Goal: Task Accomplishment & Management: Manage account settings

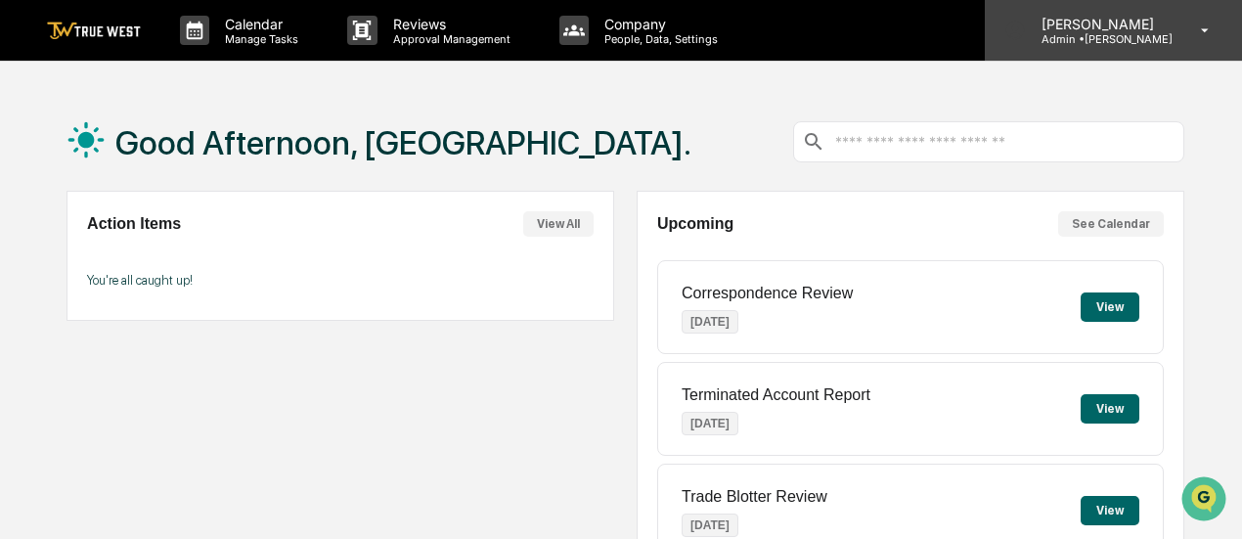
click at [1190, 48] on div "Prescott Busk Admin • Napier" at bounding box center [1113, 30] width 257 height 61
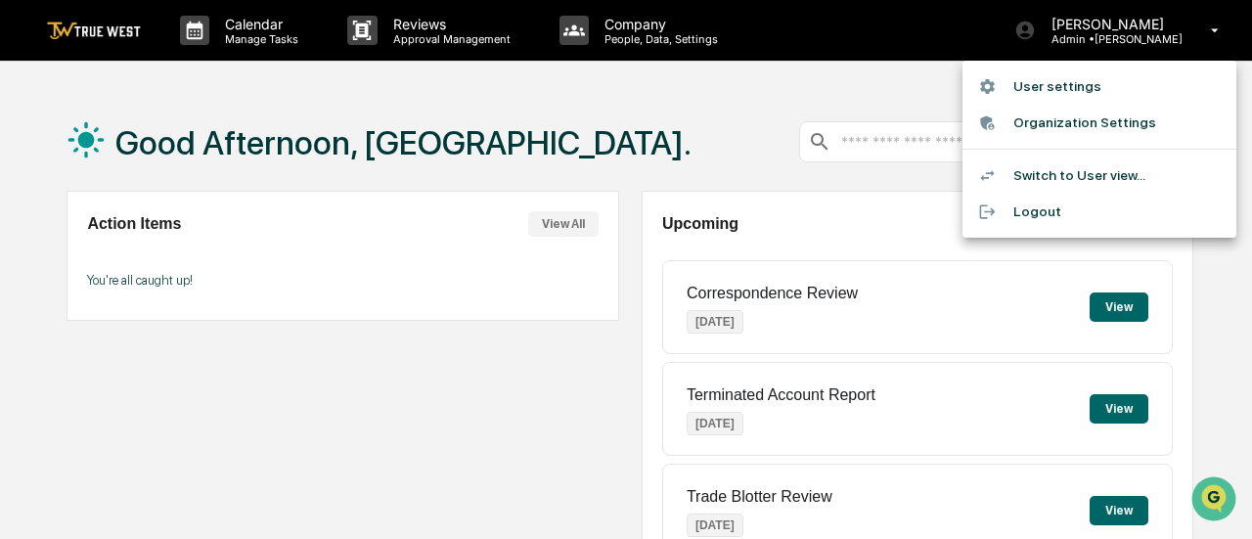
click at [609, 32] on div at bounding box center [626, 269] width 1252 height 539
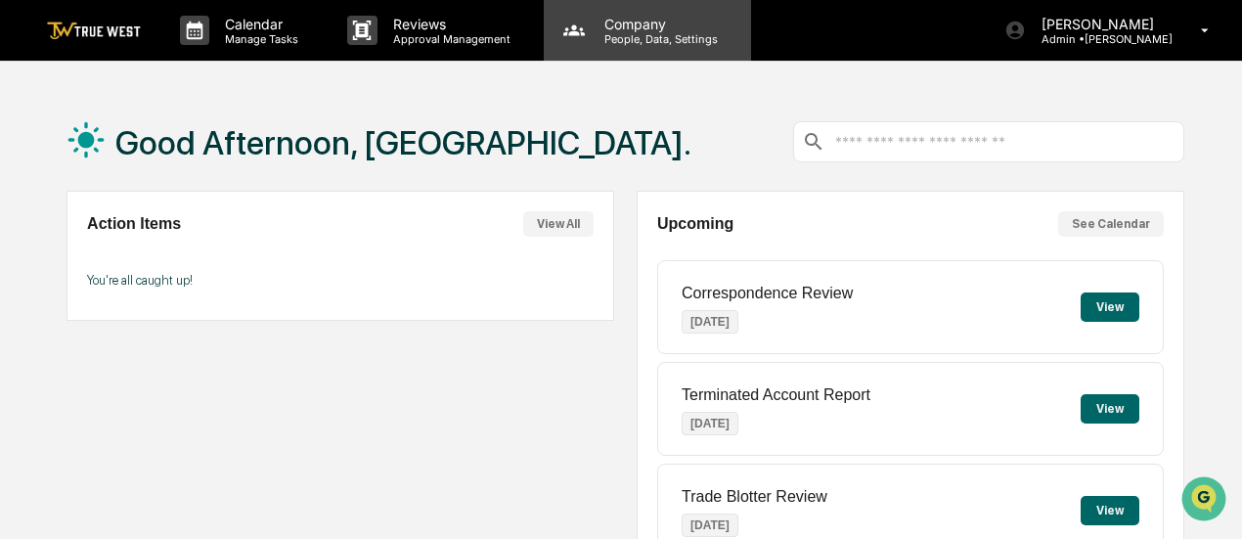
click at [626, 34] on p "People, Data, Settings" at bounding box center [658, 39] width 139 height 14
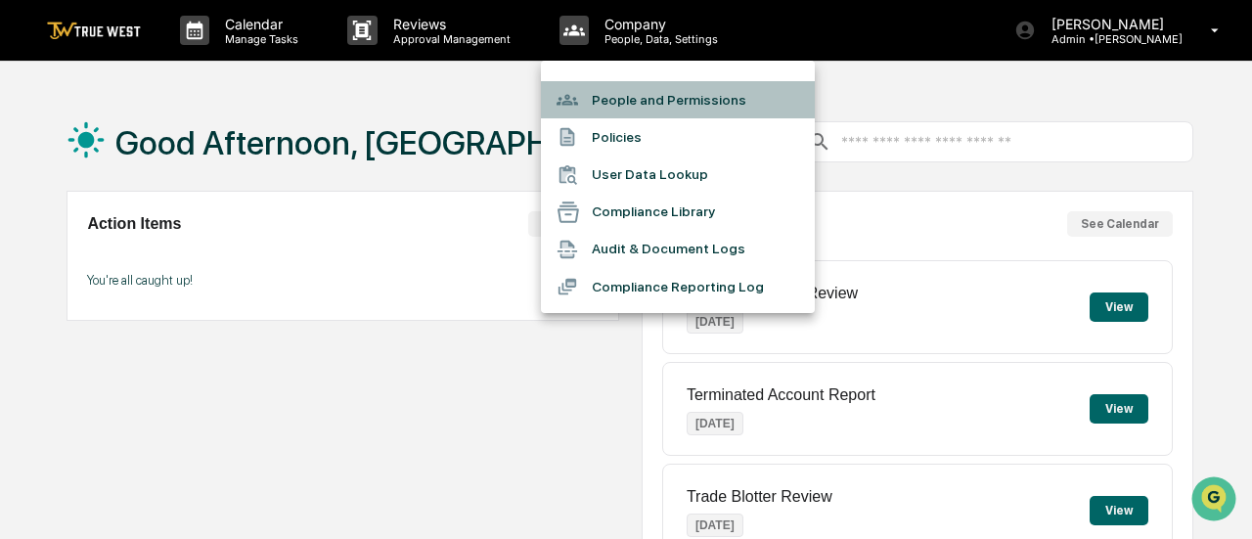
click at [629, 97] on li "People and Permissions" at bounding box center [678, 99] width 274 height 37
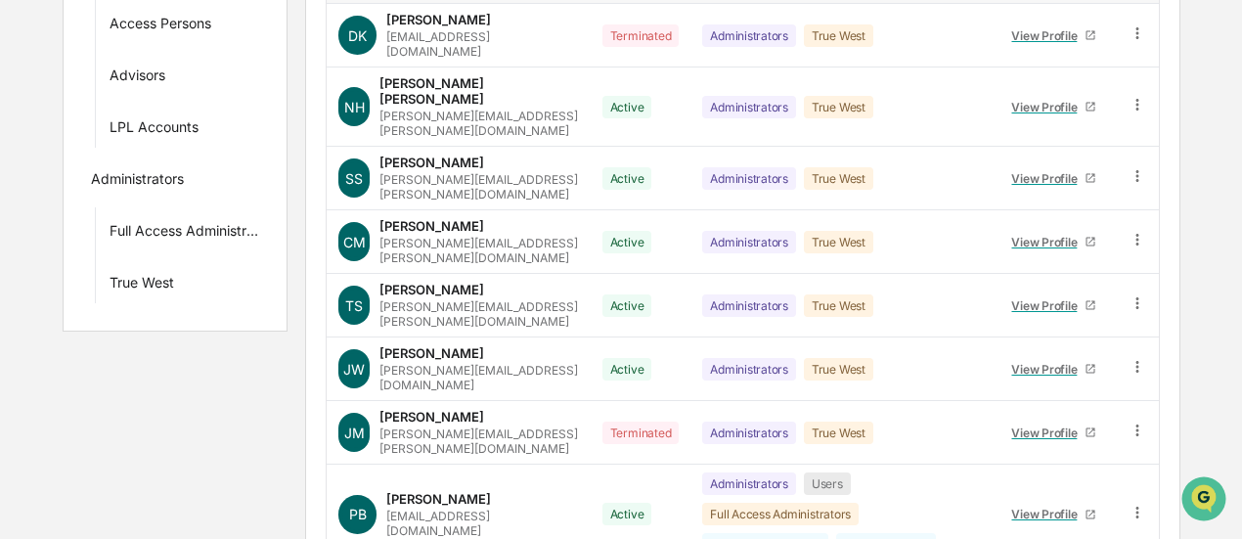
scroll to position [563, 0]
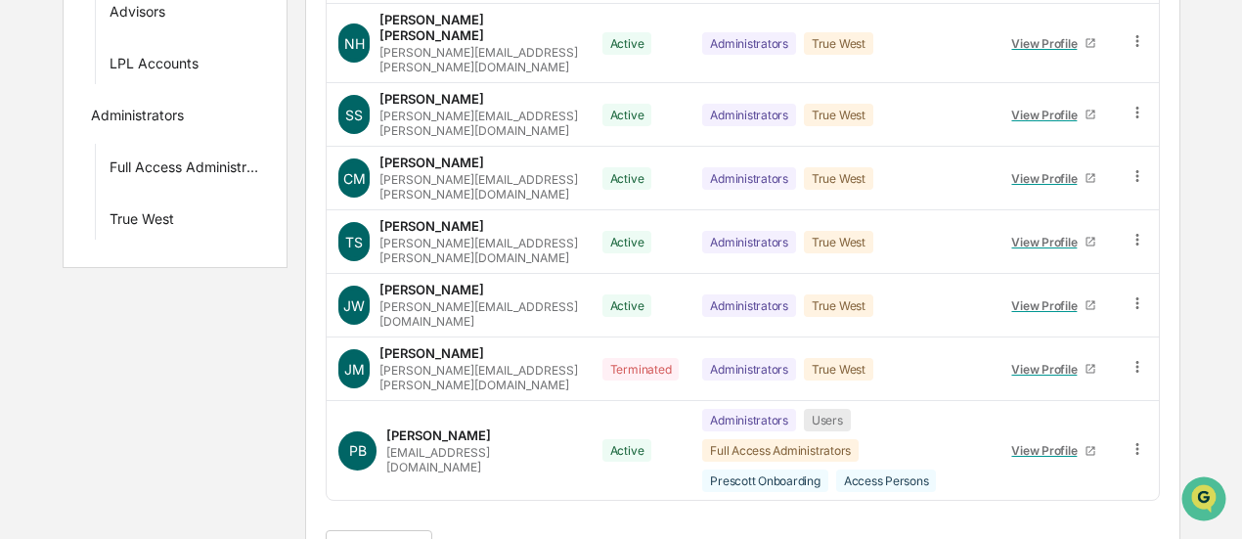
click at [573, 538] on button ">" at bounding box center [571, 549] width 20 height 17
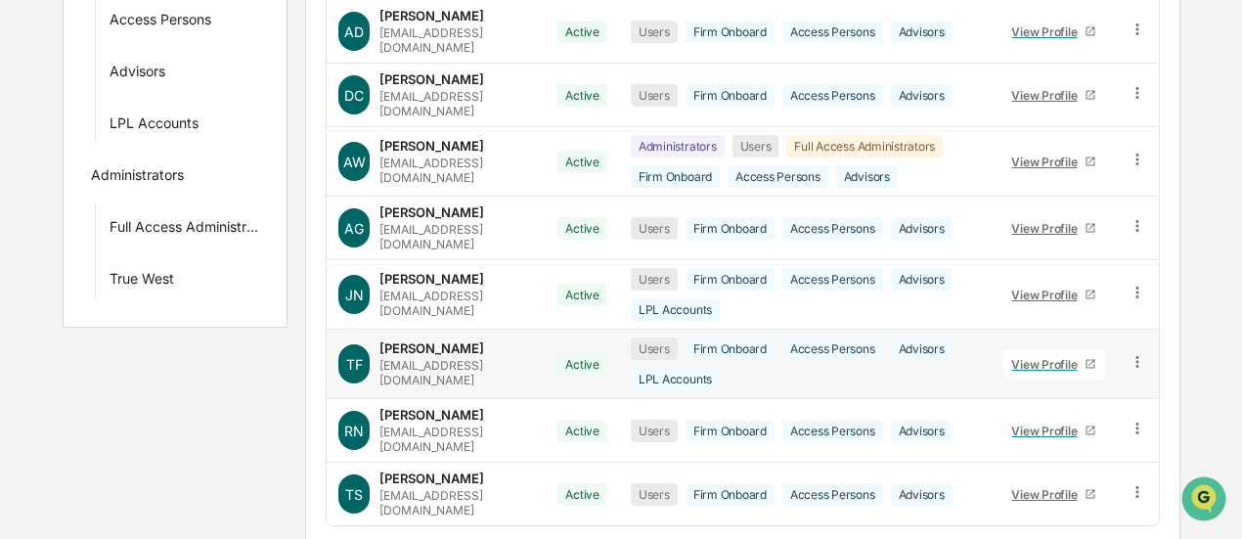
scroll to position [599, 0]
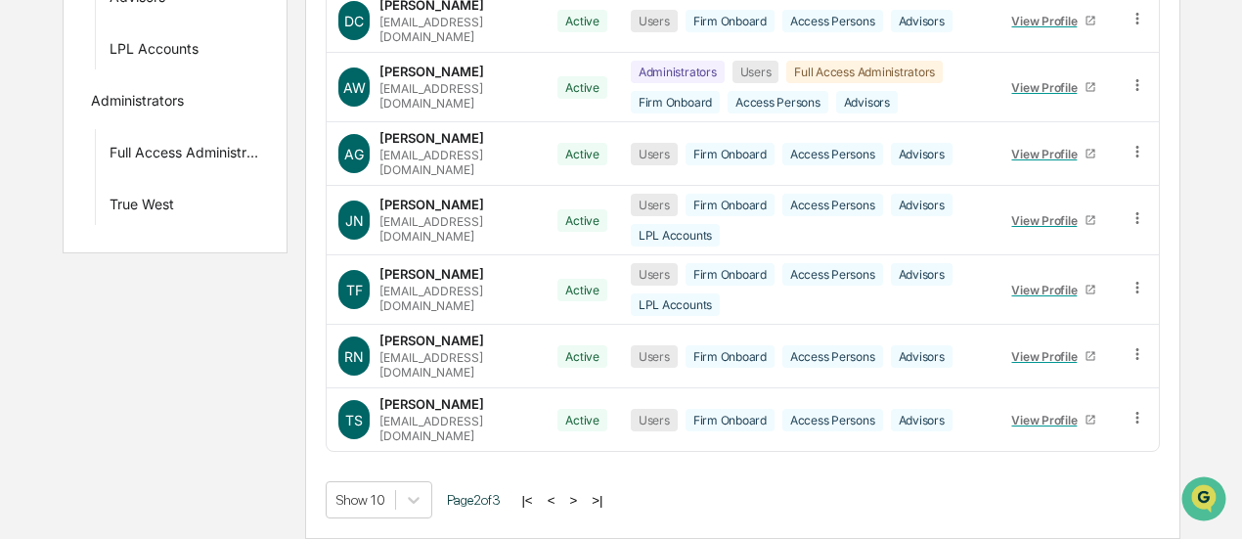
click at [580, 498] on button ">" at bounding box center [573, 500] width 20 height 17
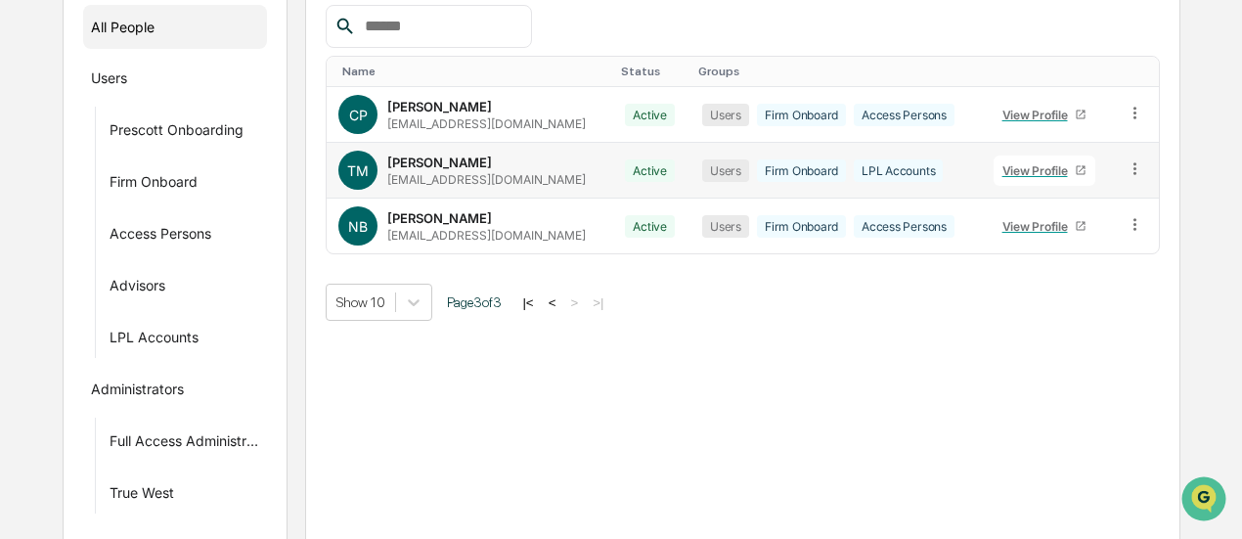
click at [1030, 163] on div "View Profile" at bounding box center [1039, 170] width 73 height 15
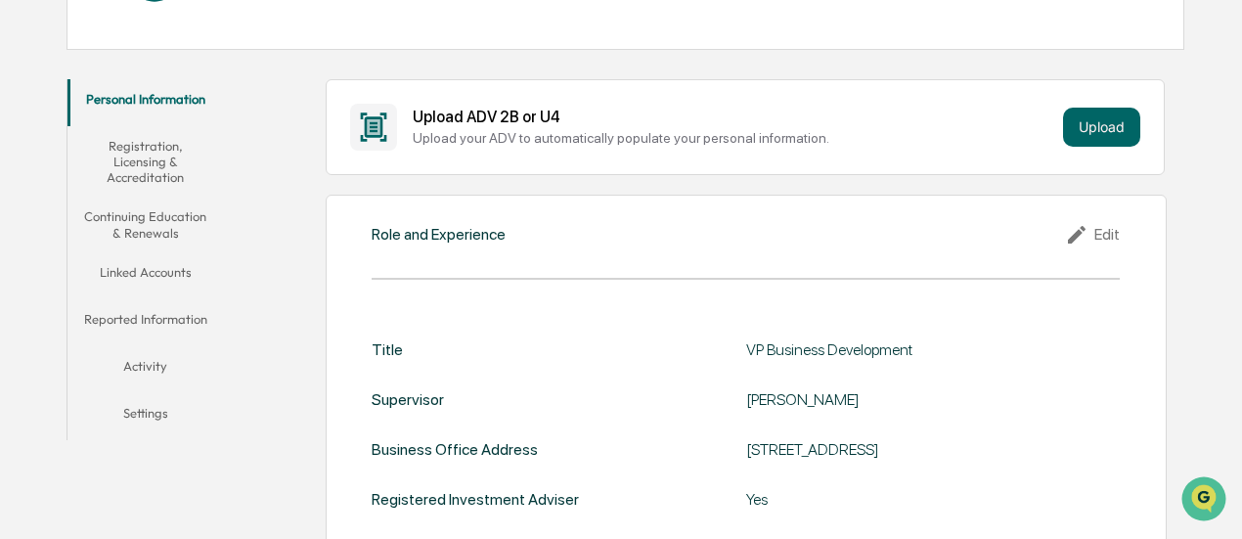
click at [136, 166] on button "Registration, Licensing & Accreditation" at bounding box center [145, 161] width 156 height 71
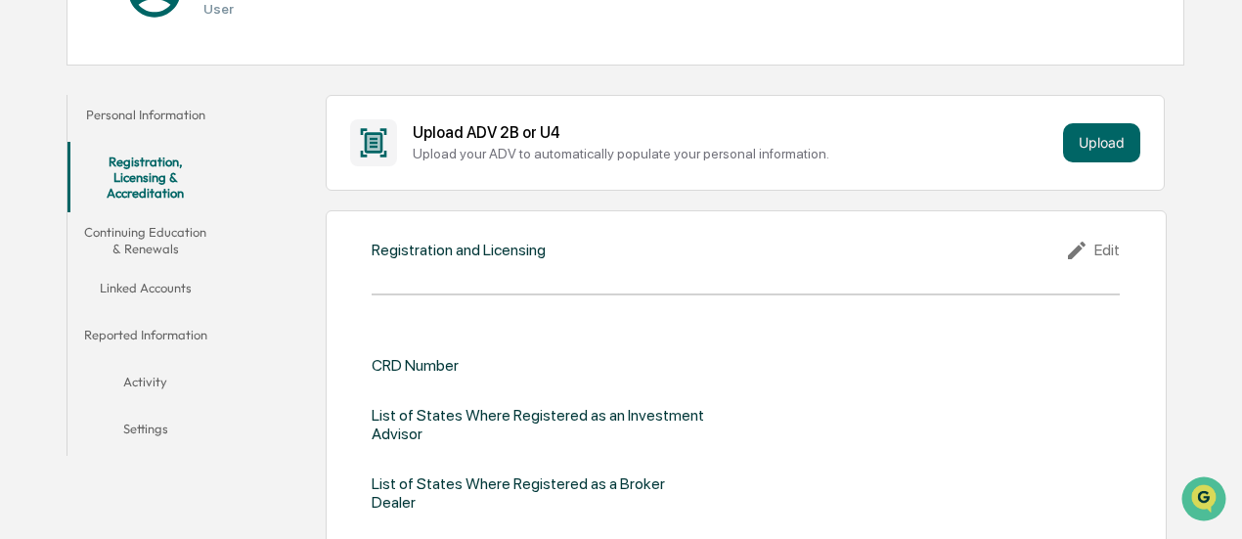
scroll to position [276, 0]
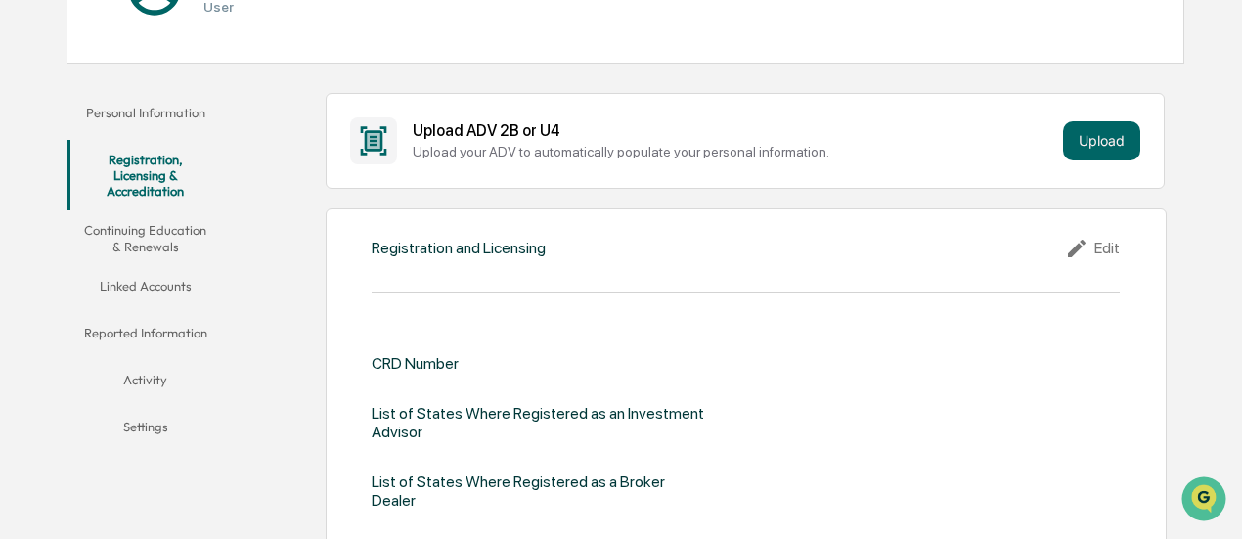
click at [127, 278] on button "Linked Accounts" at bounding box center [145, 289] width 156 height 47
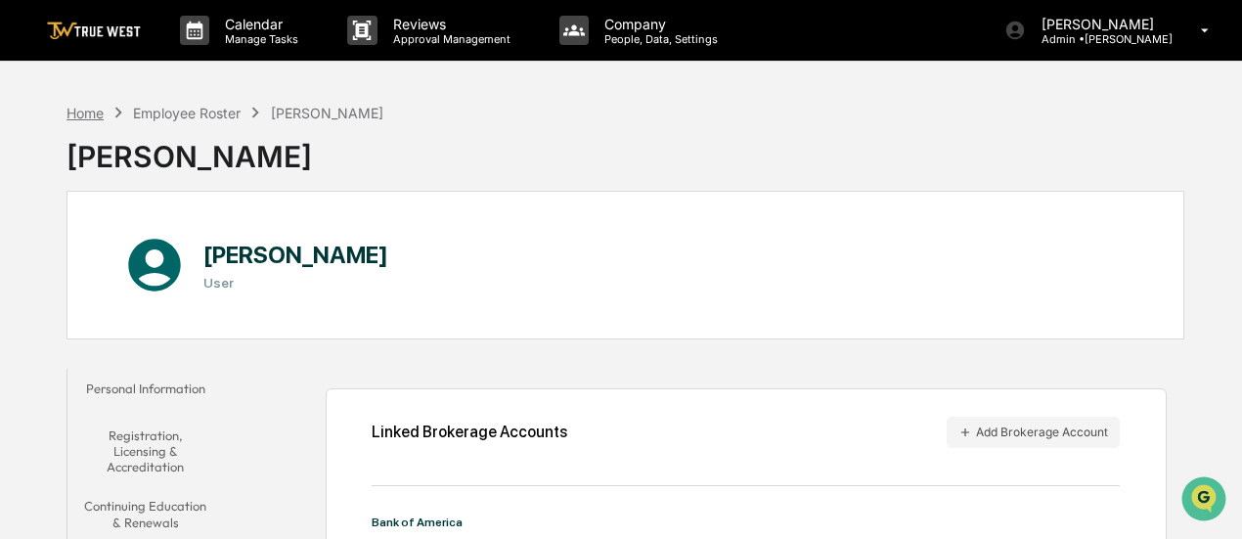
click at [93, 116] on div "Home" at bounding box center [85, 113] width 37 height 17
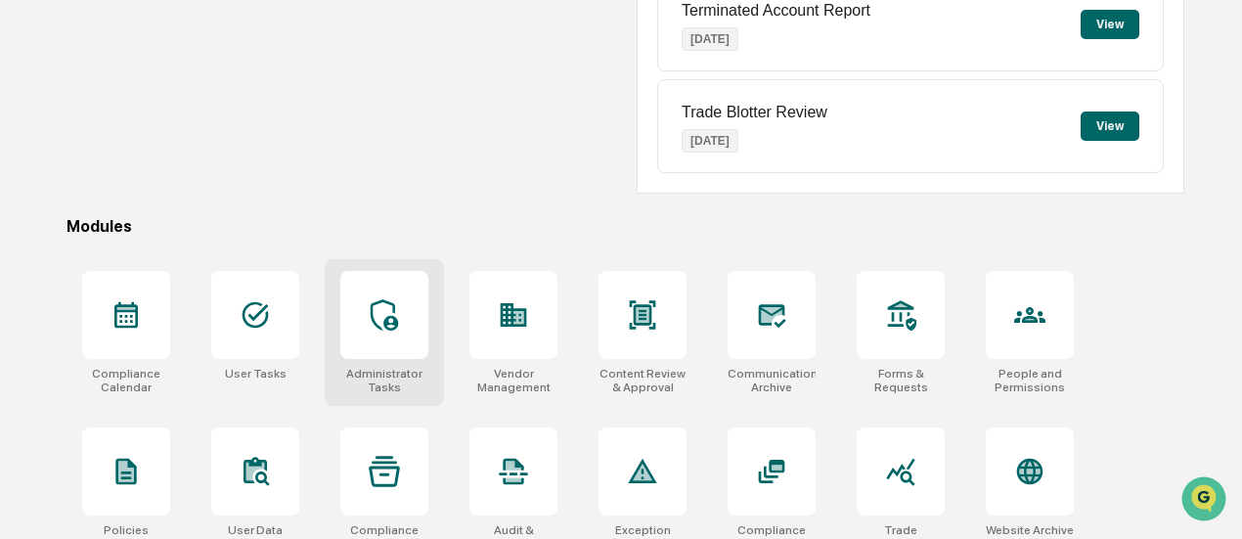
scroll to position [451, 0]
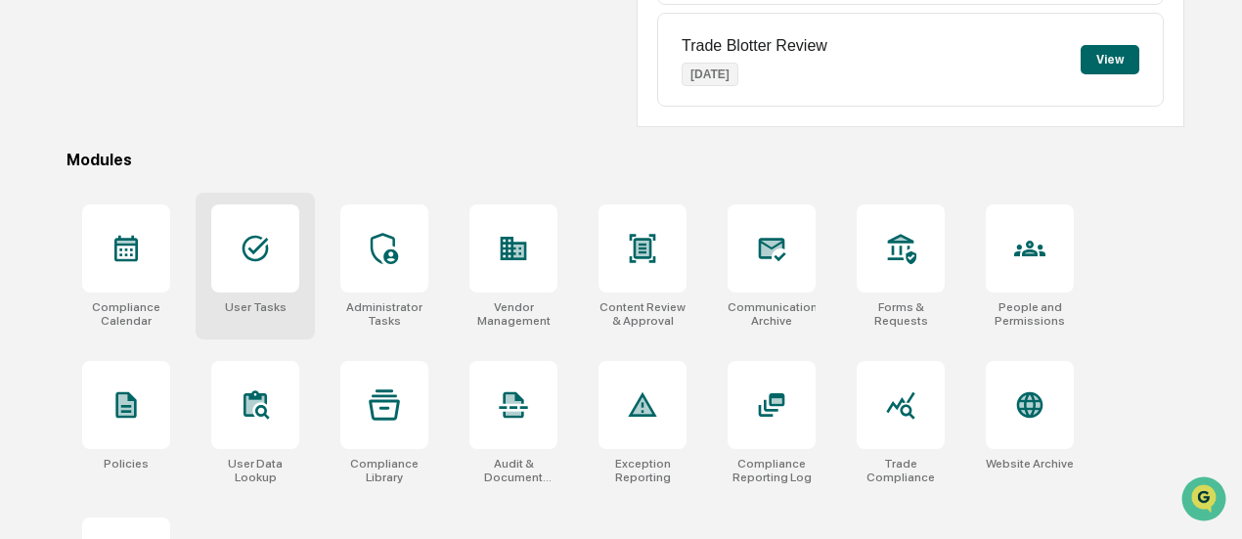
click at [250, 270] on div at bounding box center [255, 248] width 88 height 88
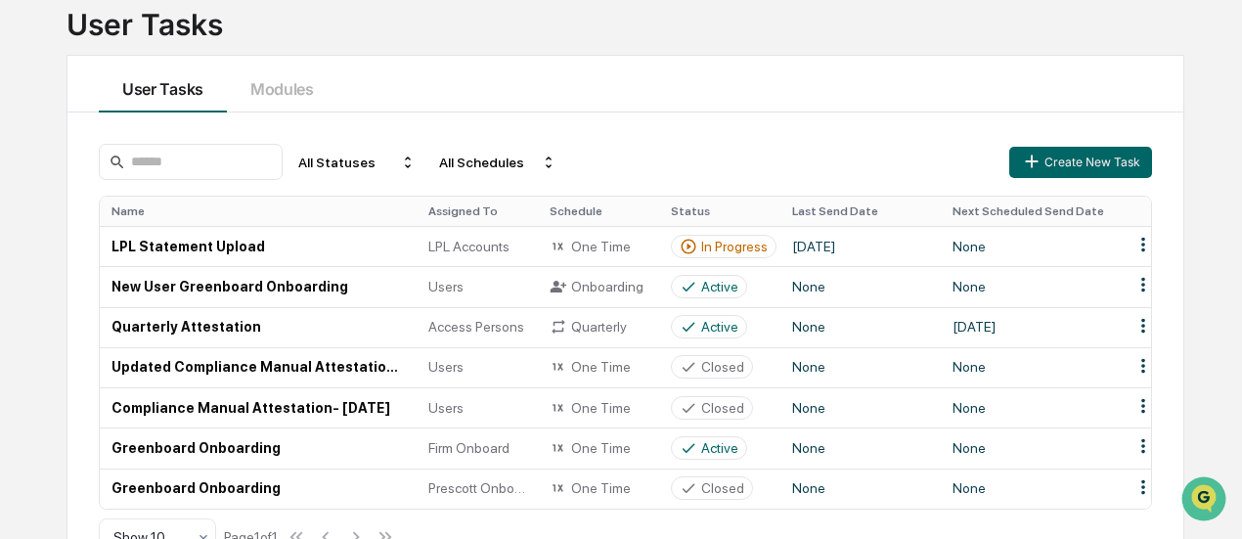
scroll to position [133, 0]
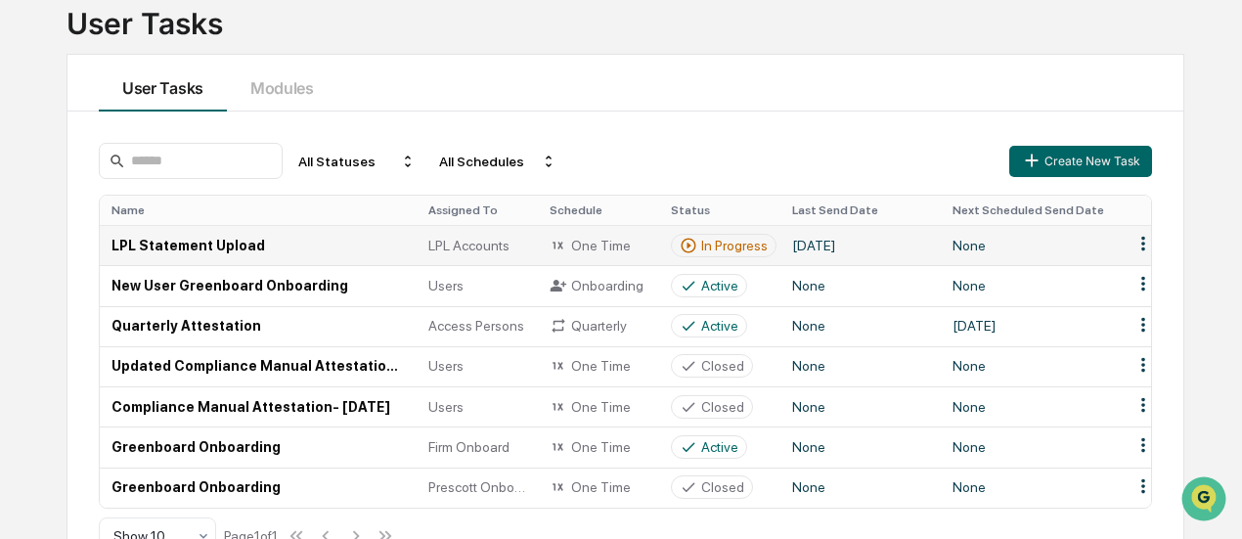
click at [872, 246] on td "August 20, 2025" at bounding box center [861, 245] width 160 height 40
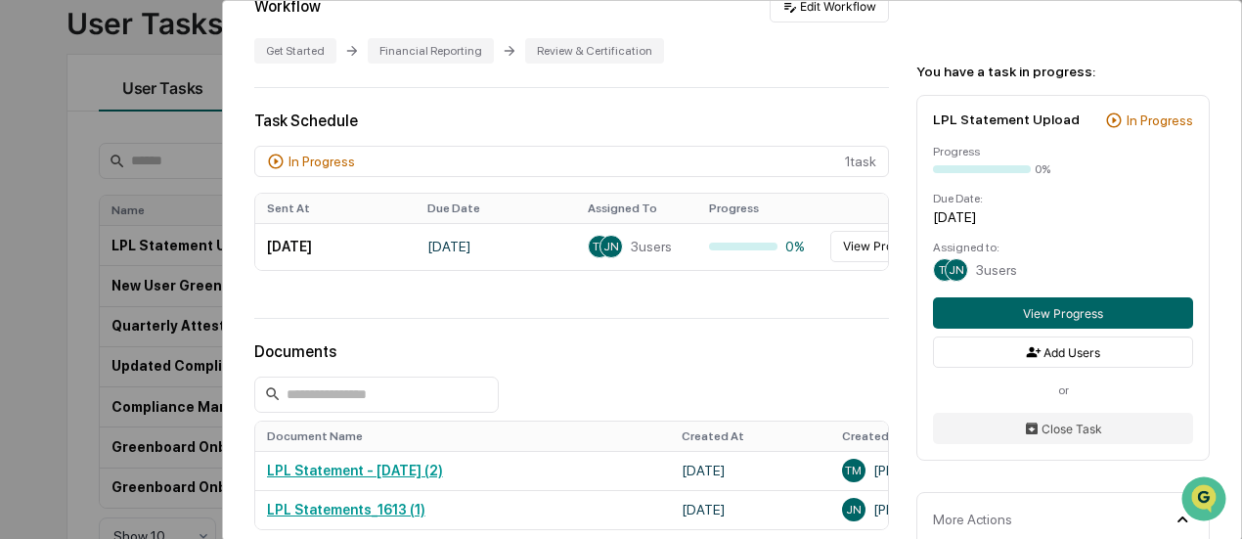
scroll to position [381, 0]
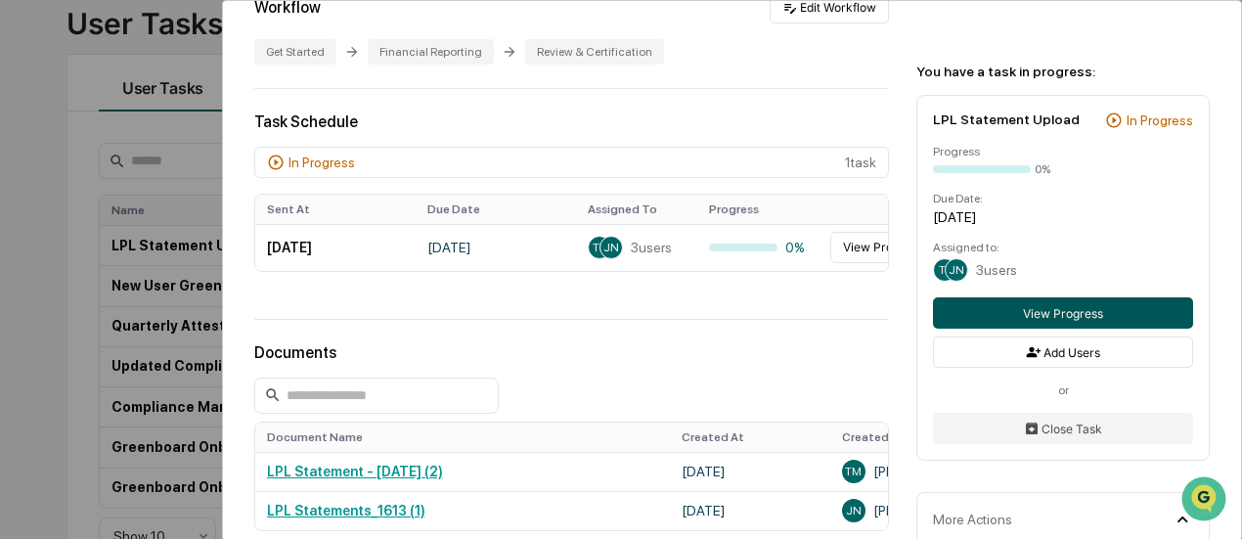
click at [1055, 316] on button "View Progress" at bounding box center [1063, 312] width 260 height 31
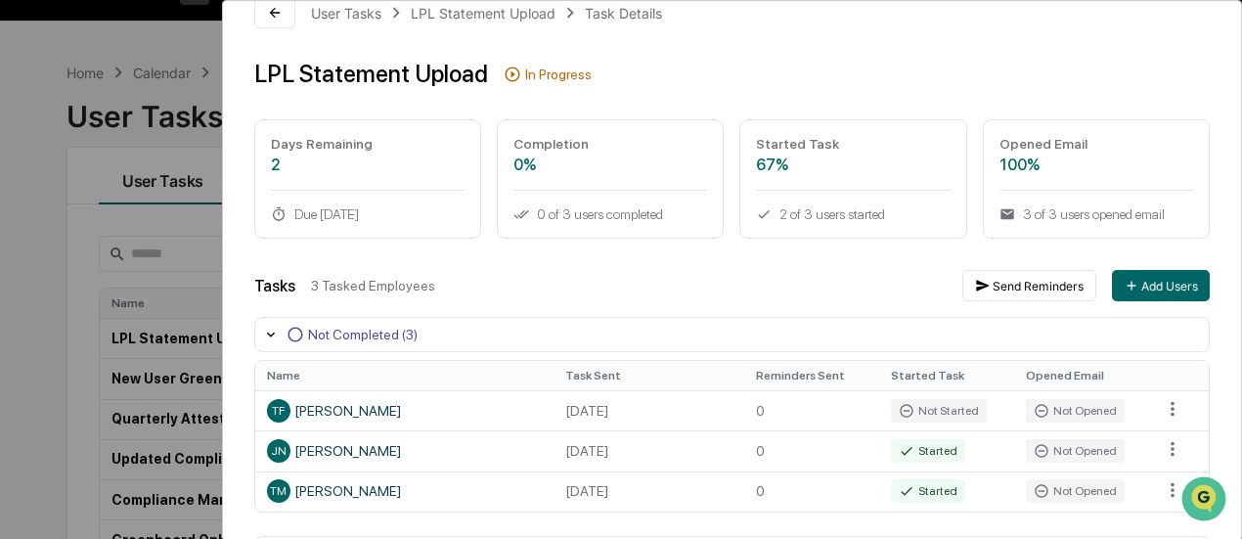
scroll to position [34, 0]
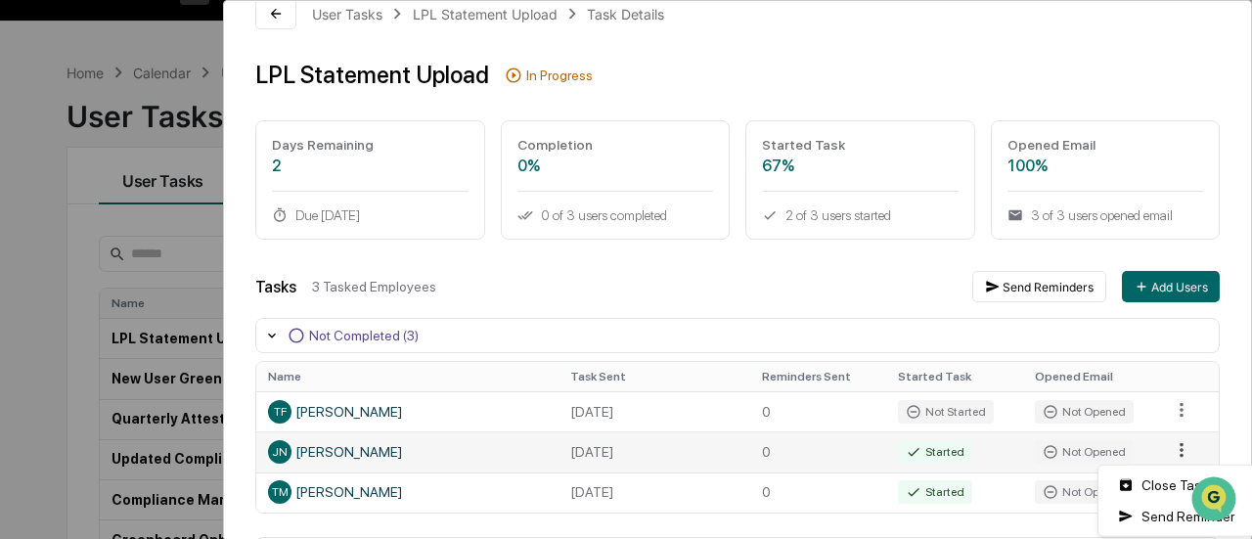
click at [1166, 443] on html "Calendar Manage Tasks Reviews Approval Management Company People, Data, Setting…" at bounding box center [626, 229] width 1252 height 539
click at [677, 285] on html "Calendar Manage Tasks Reviews Approval Management Company People, Data, Setting…" at bounding box center [626, 229] width 1252 height 539
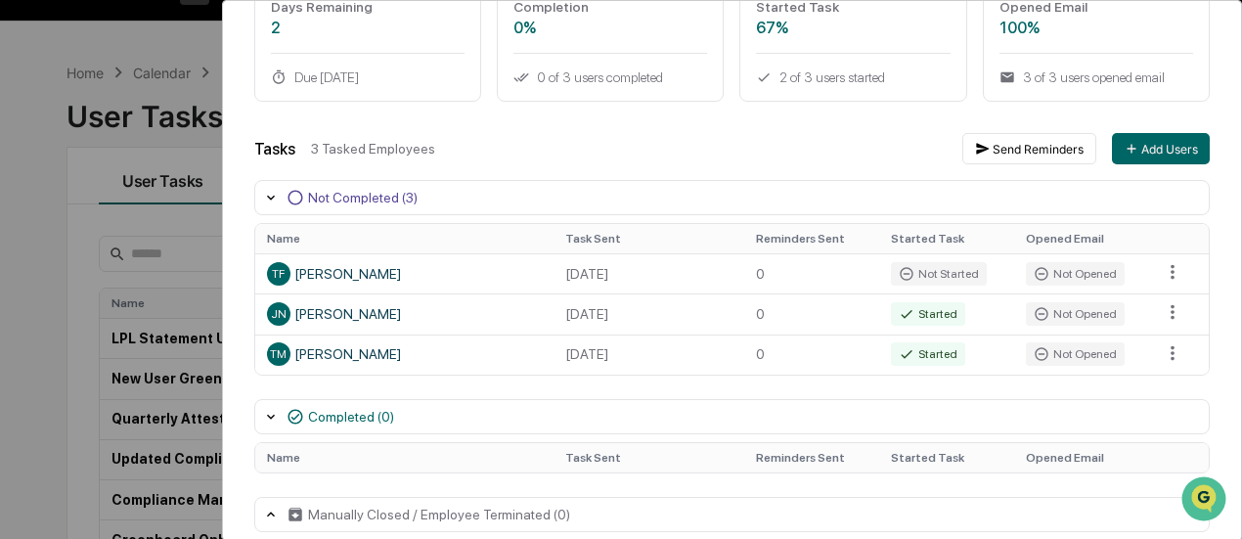
scroll to position [194, 0]
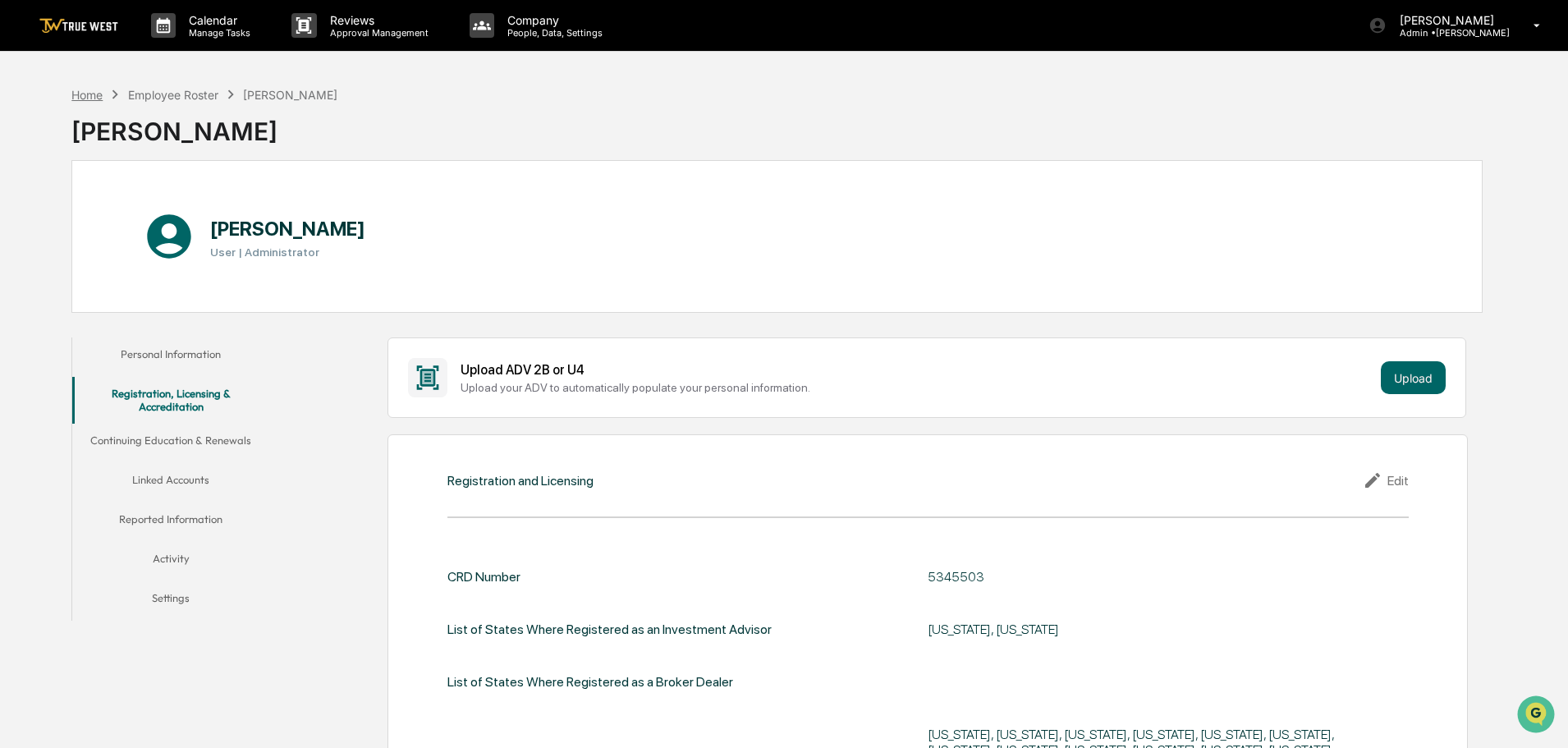
click at [93, 92] on div "Home" at bounding box center [86, 95] width 31 height 14
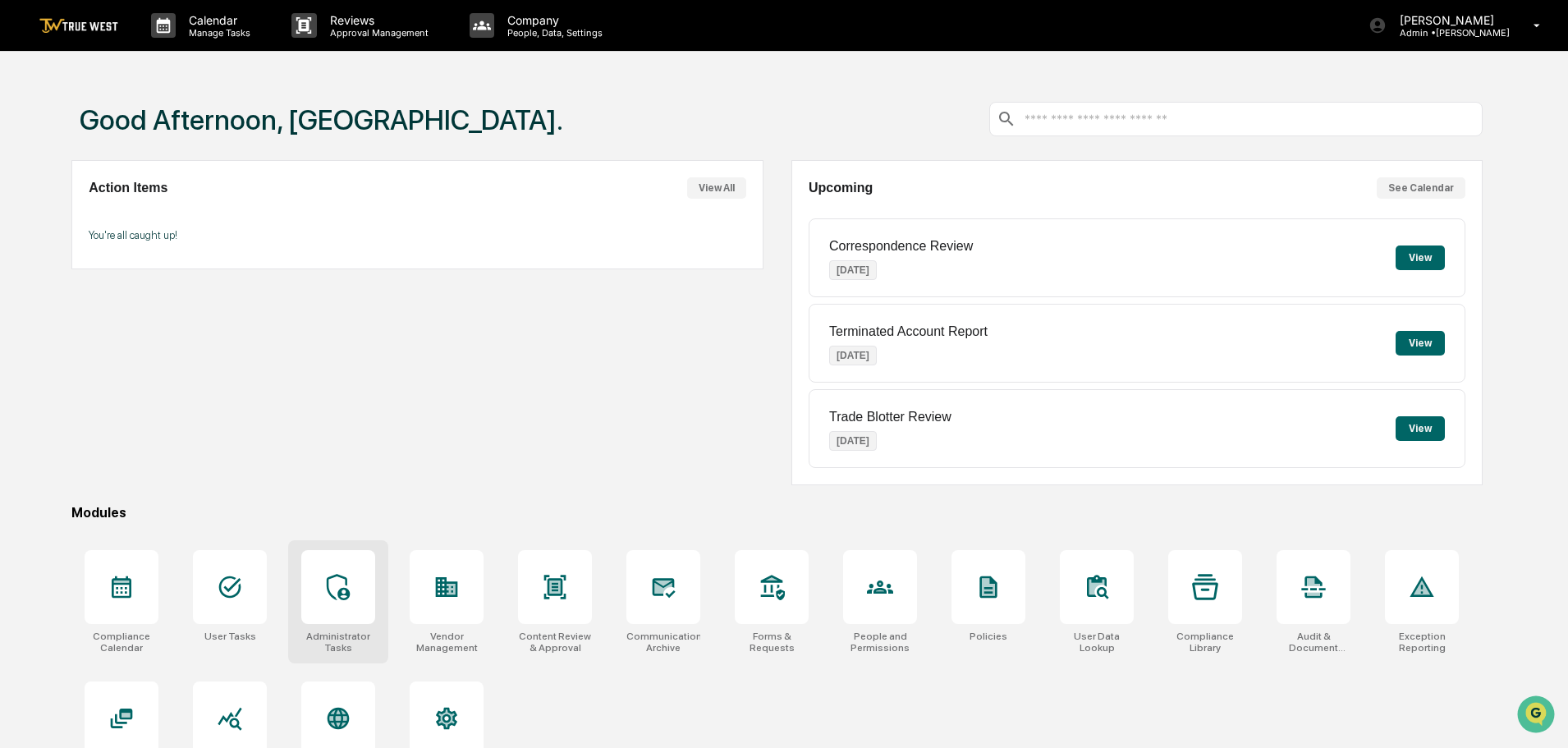
click at [352, 588] on icon at bounding box center [337, 587] width 26 height 26
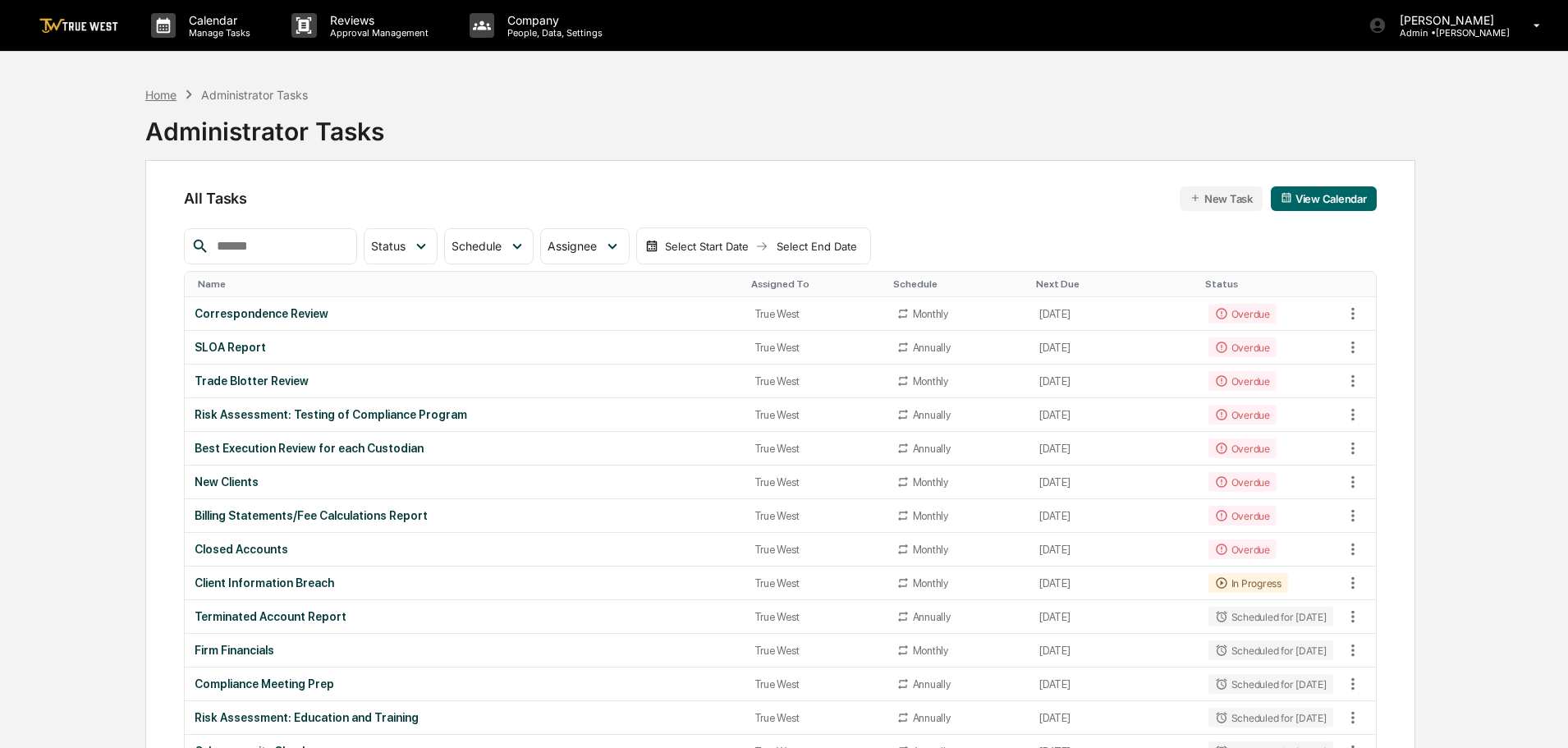
click at [154, 93] on div "Home" at bounding box center [160, 95] width 31 height 14
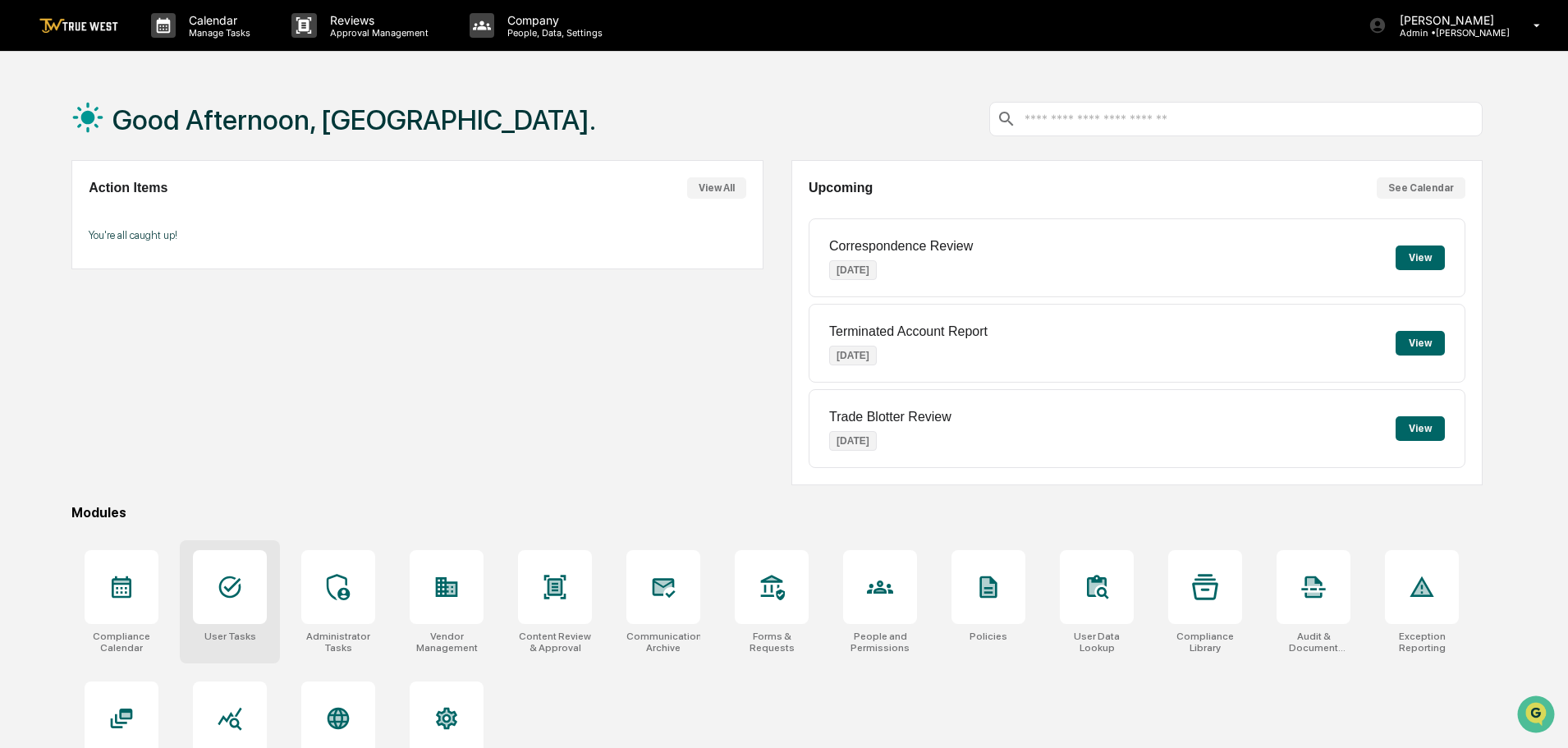
click at [227, 583] on icon at bounding box center [229, 587] width 26 height 26
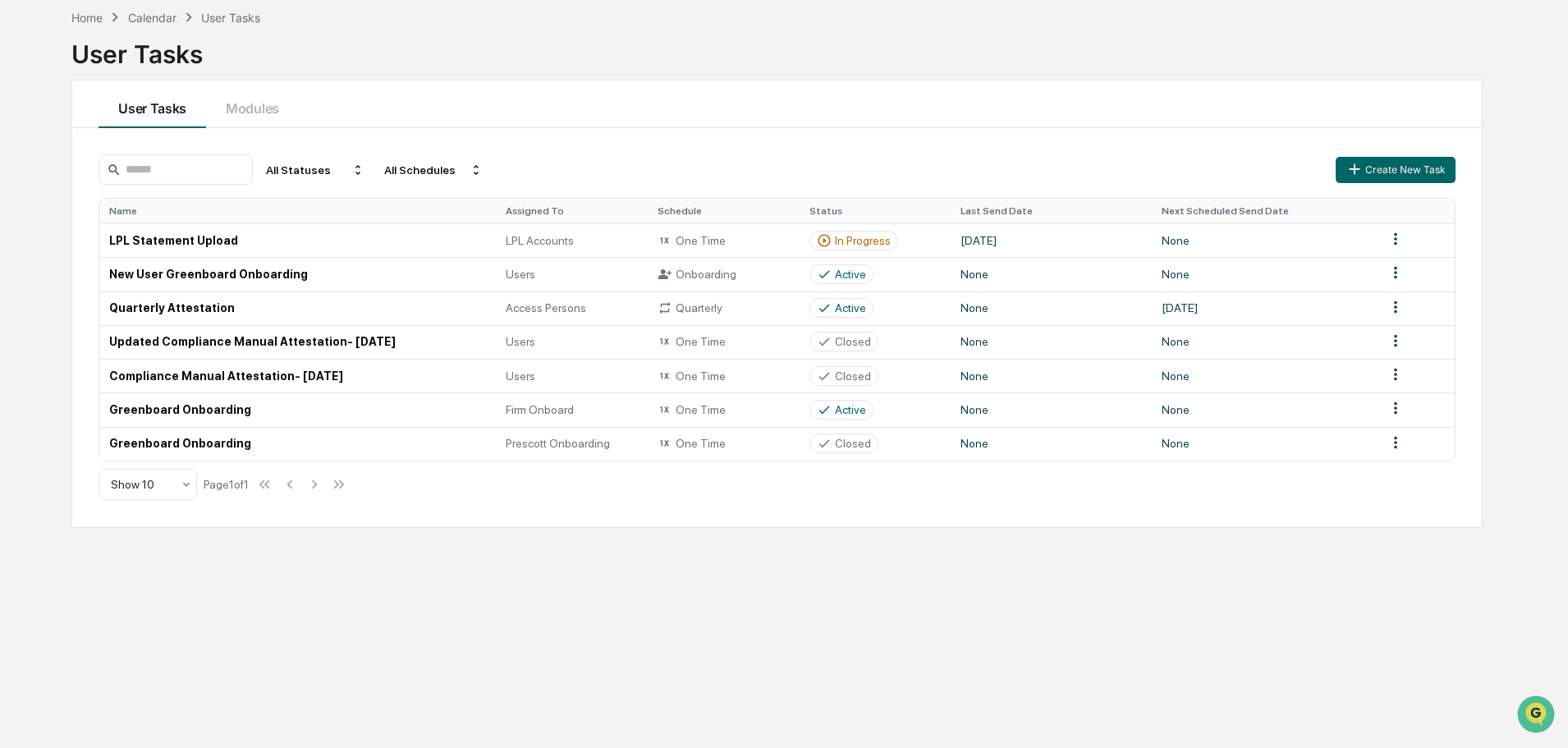
scroll to position [78, 0]
click at [825, 238] on icon at bounding box center [824, 240] width 15 height 15
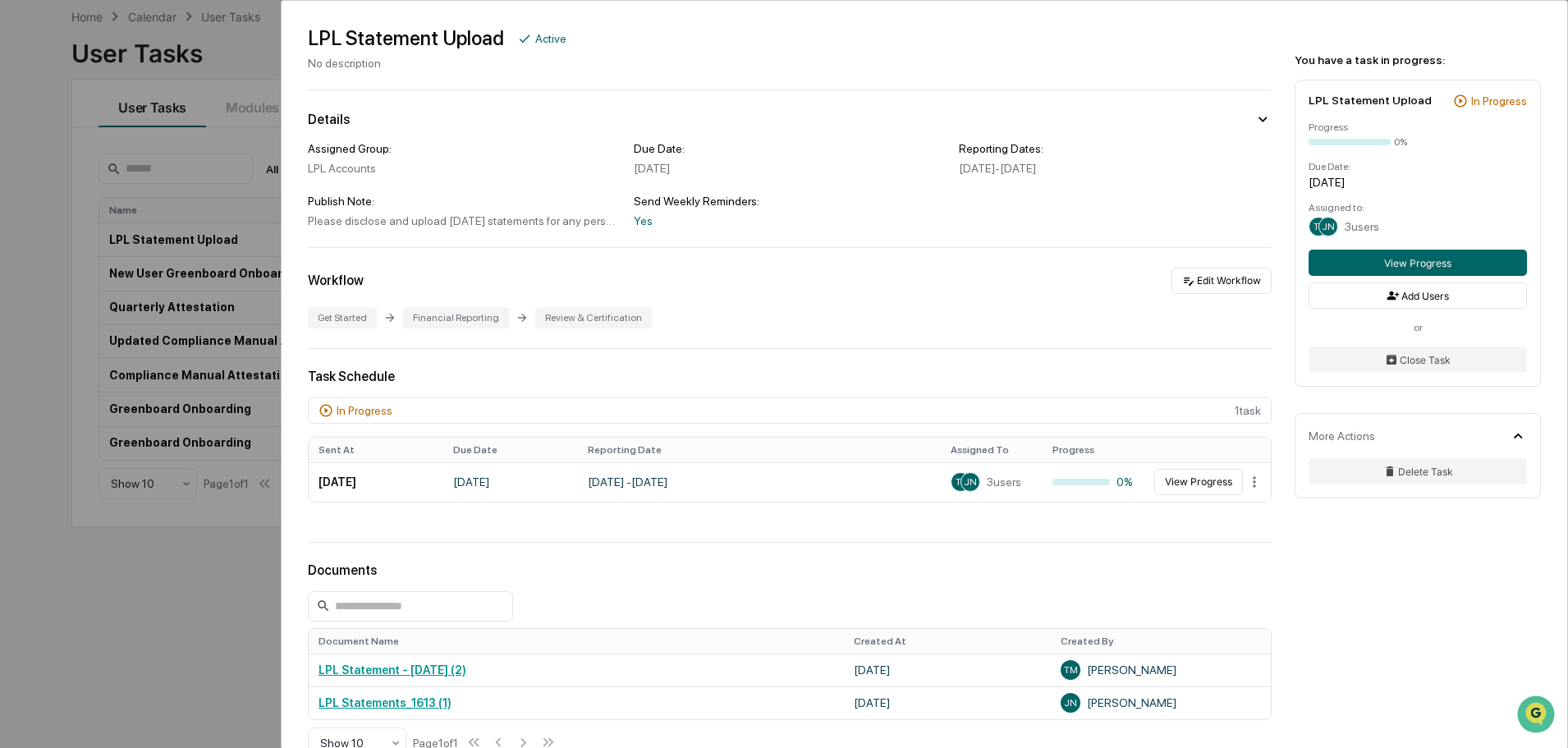
scroll to position [221, 0]
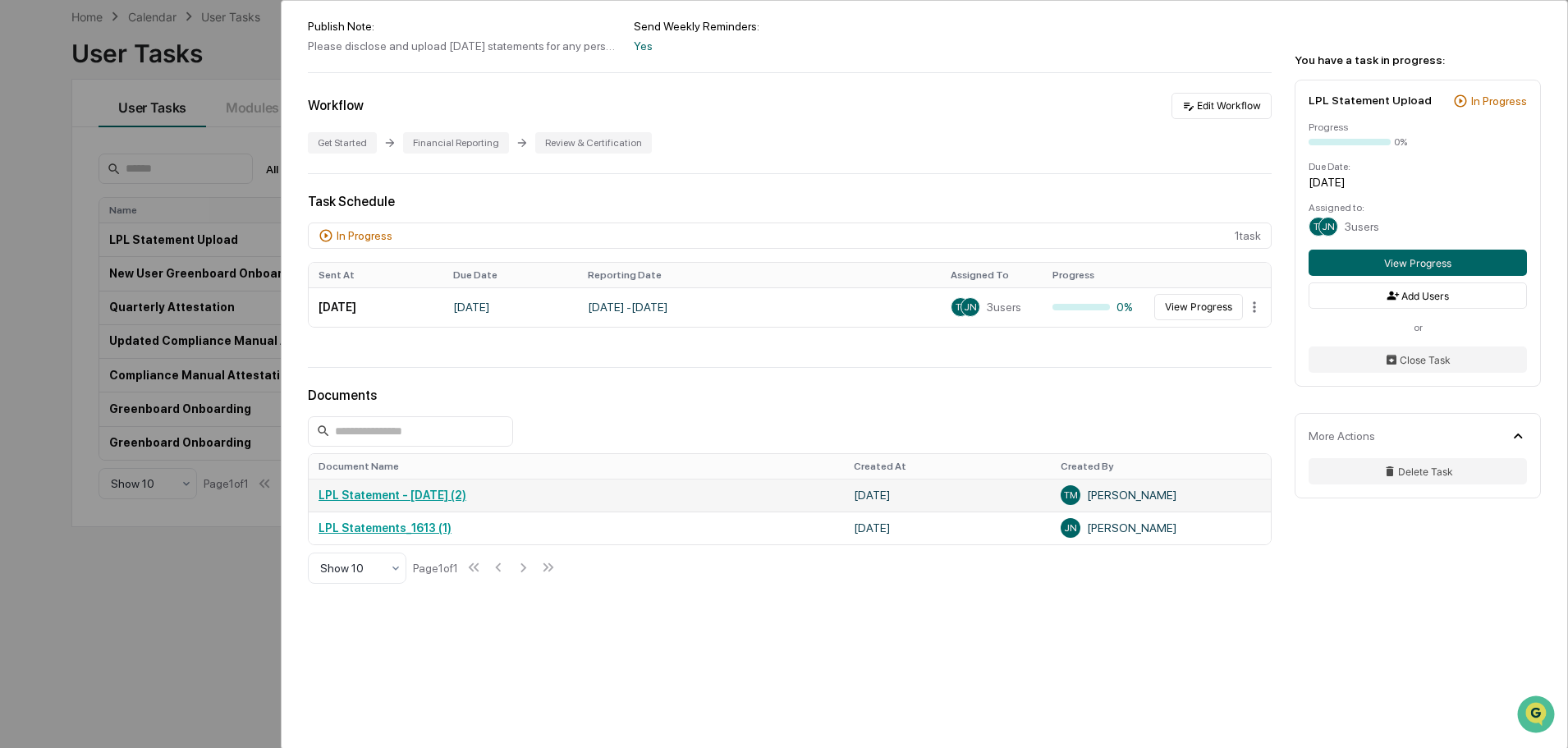
click at [384, 501] on link "LPL Statement - Jul 2025 (2)" at bounding box center [393, 495] width 148 height 13
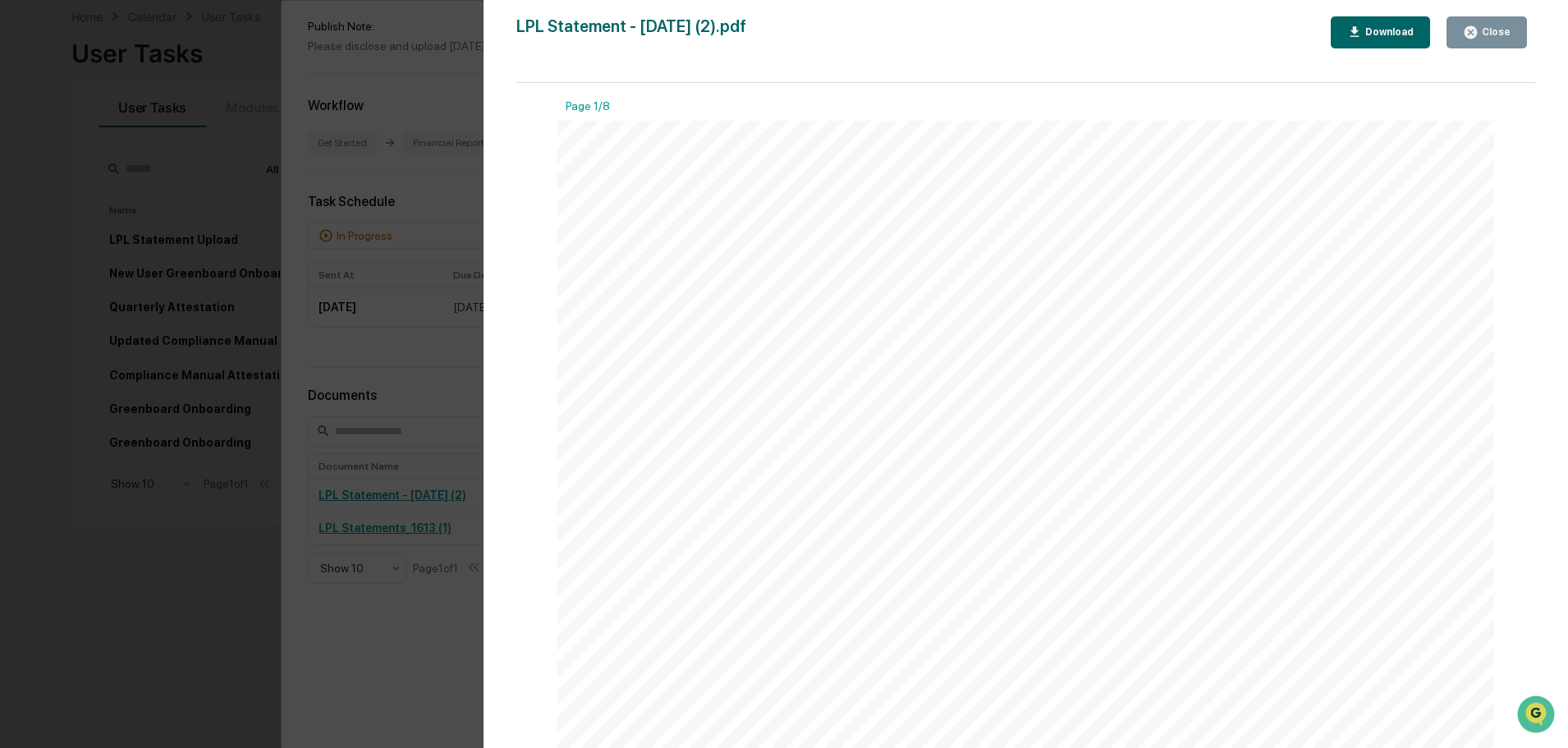
click at [1499, 33] on div "Close" at bounding box center [1495, 32] width 32 height 12
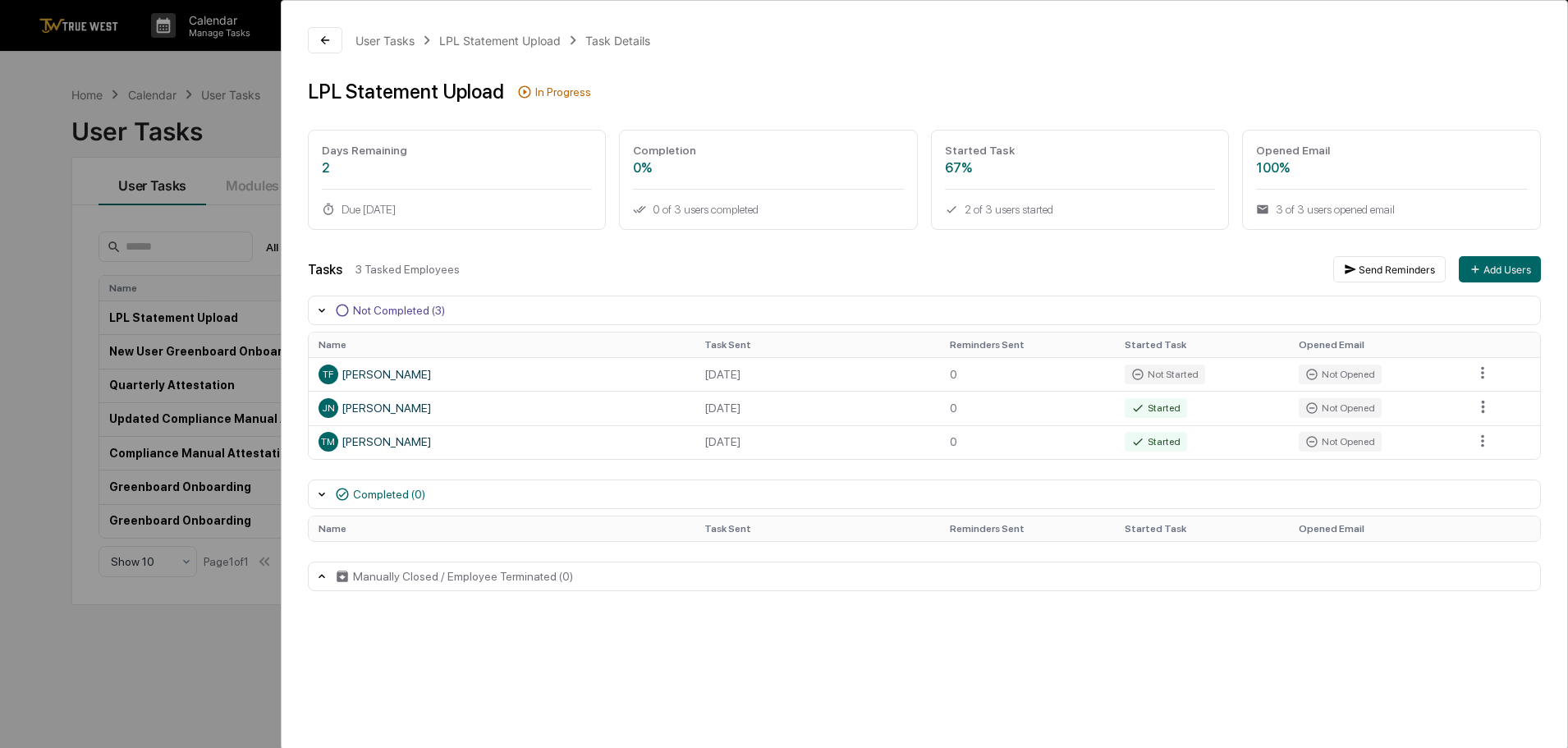
scroll to position [34, 0]
